Goal: Download file/media

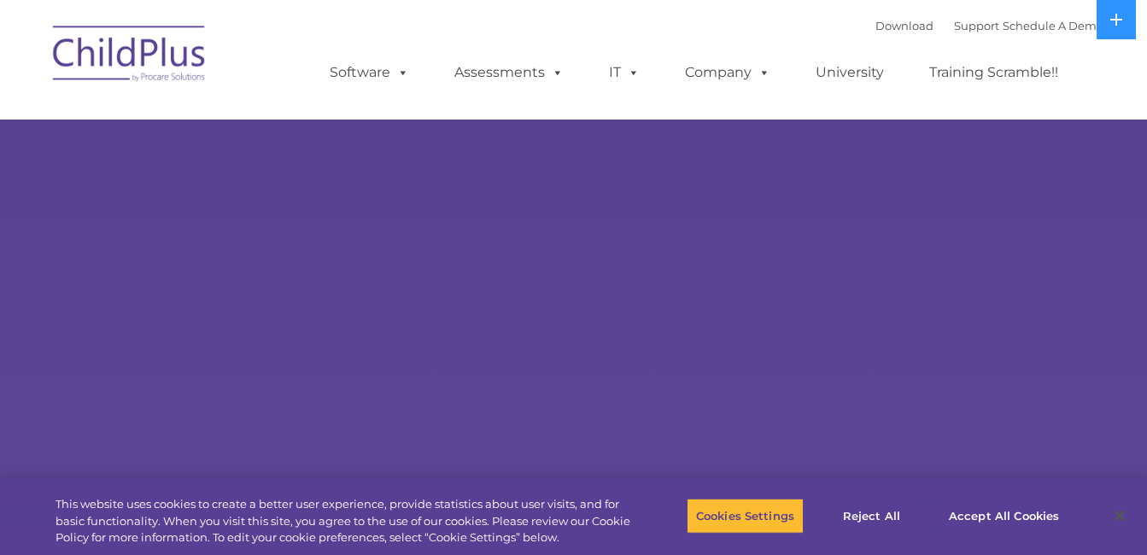
select select "MEDIUM"
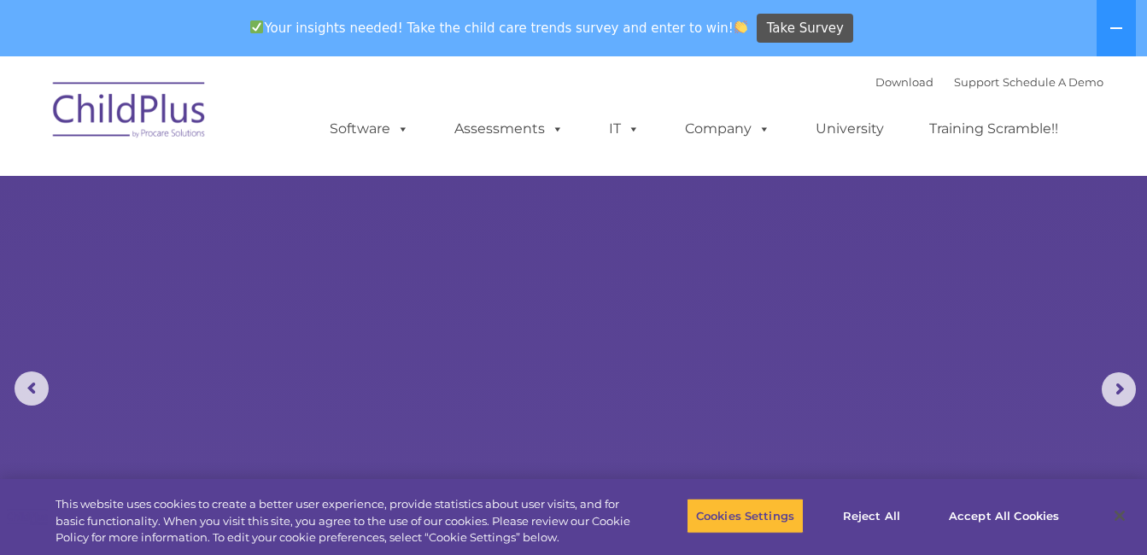
click at [158, 120] on img at bounding box center [129, 112] width 171 height 85
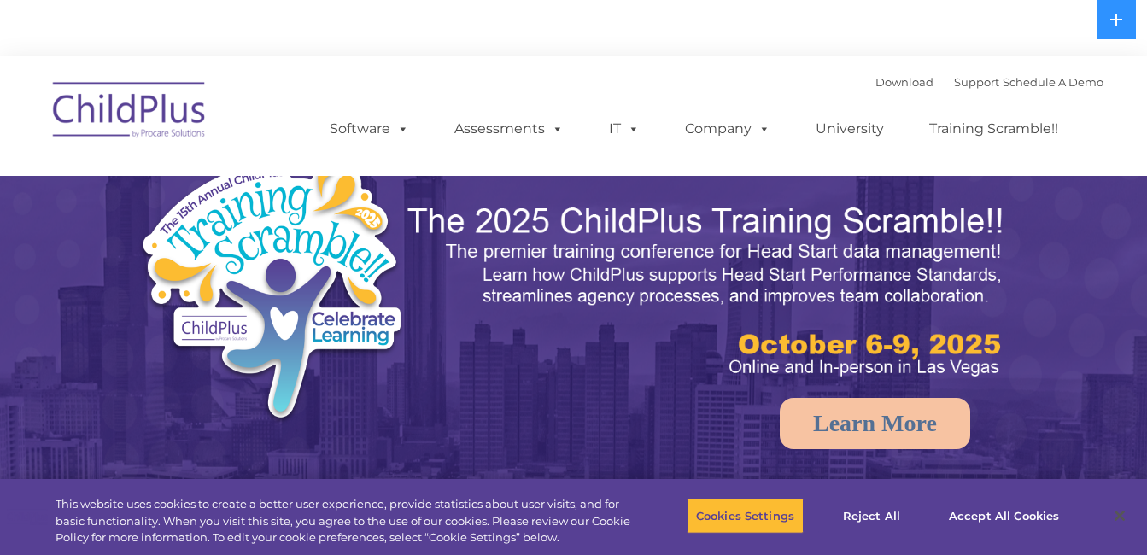
select select "MEDIUM"
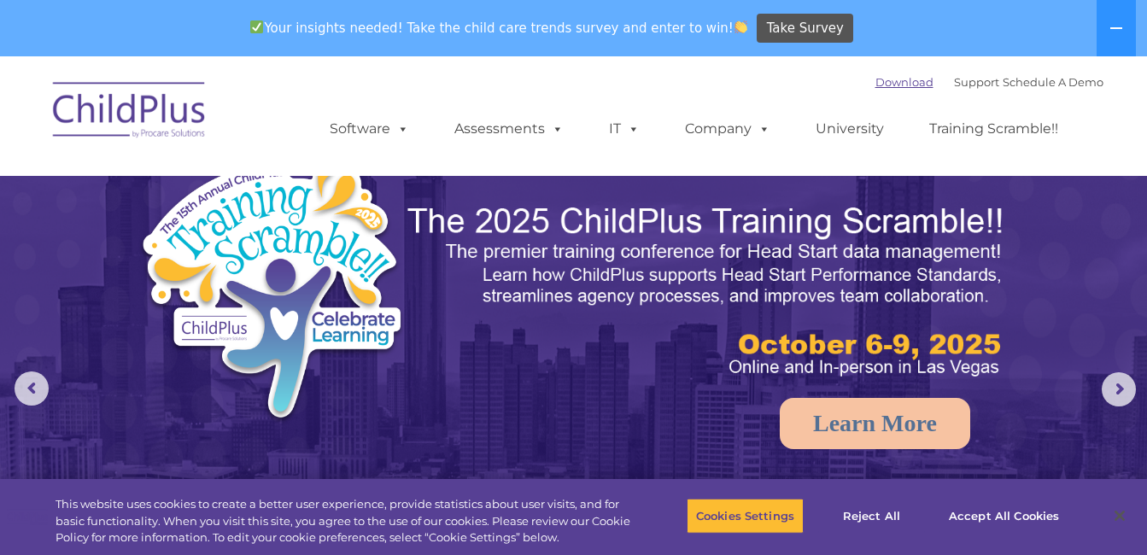
click at [875, 82] on link "Download" at bounding box center [904, 82] width 58 height 14
